Goal: Information Seeking & Learning: Learn about a topic

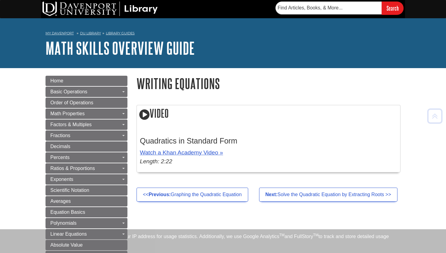
scroll to position [118, 0]
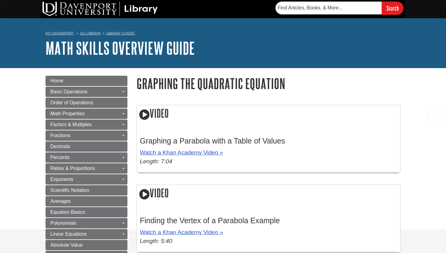
scroll to position [191, 0]
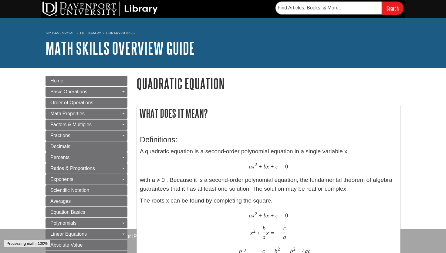
scroll to position [191, 0]
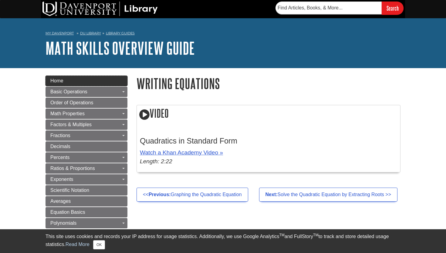
click at [104, 79] on link "Home" at bounding box center [87, 81] width 82 height 10
